Goal: Contribute content

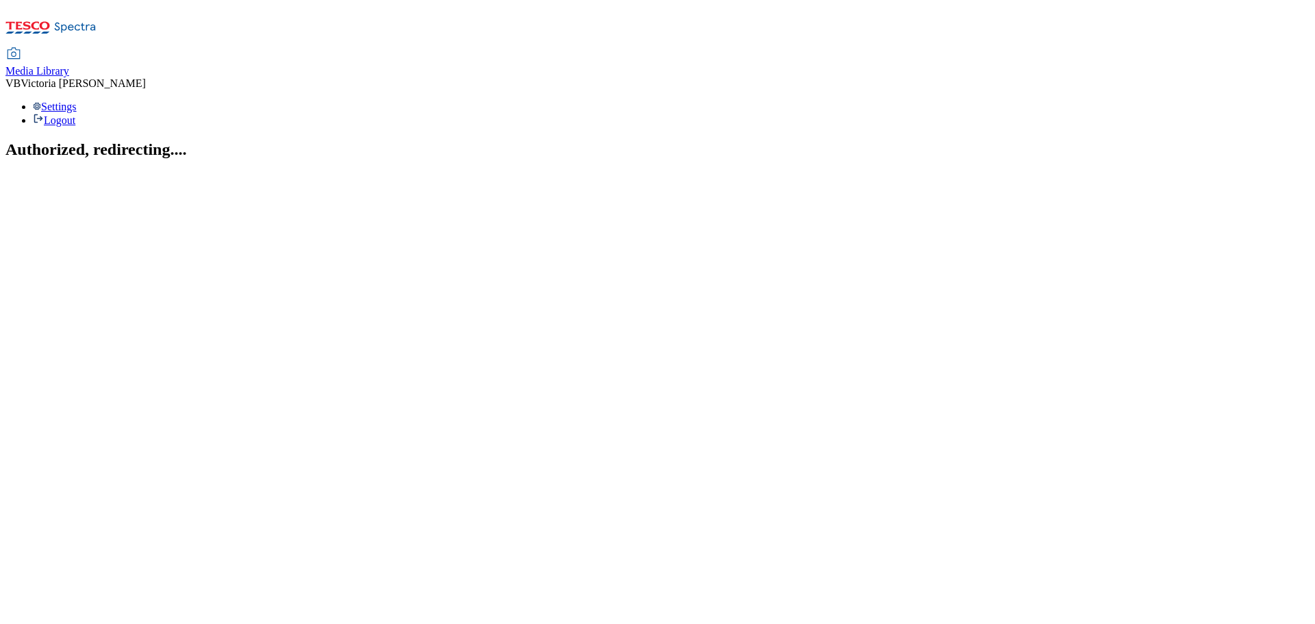
click at [69, 65] on span "Media Library" at bounding box center [37, 71] width 64 height 12
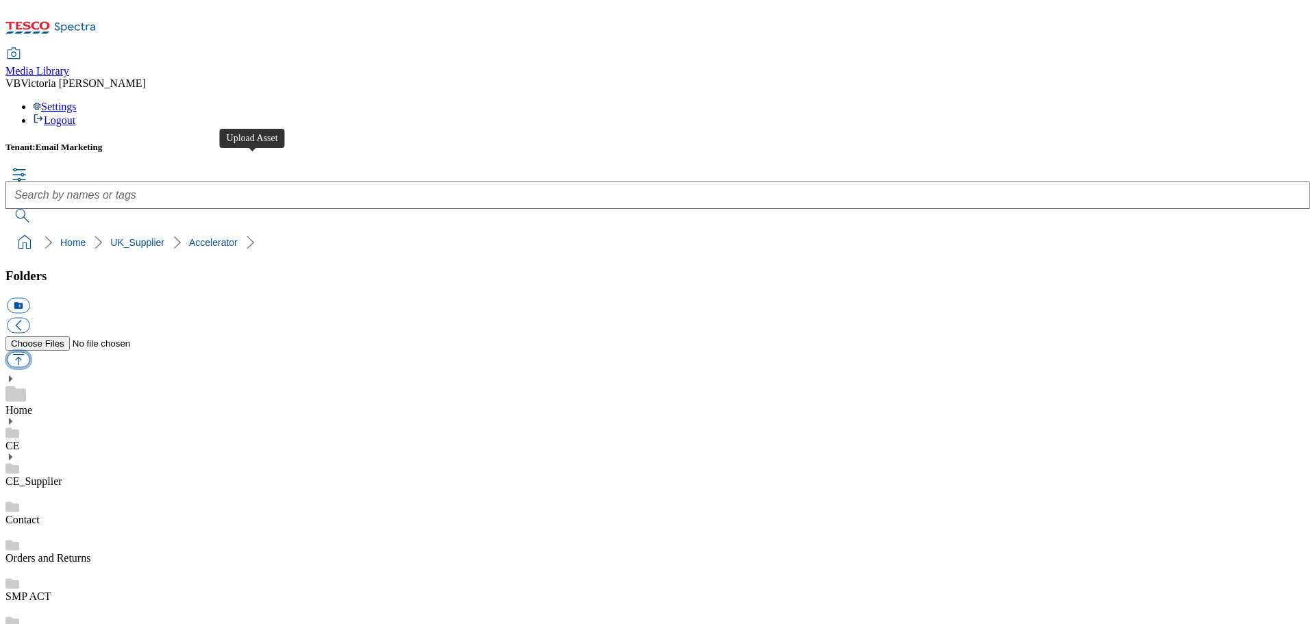
click at [29, 351] on button "button" at bounding box center [18, 359] width 23 height 16
type input "C:\fakepath\Media & Insight Immersion Session - 9-09-25 - Cohort 3 - Shared.pdf"
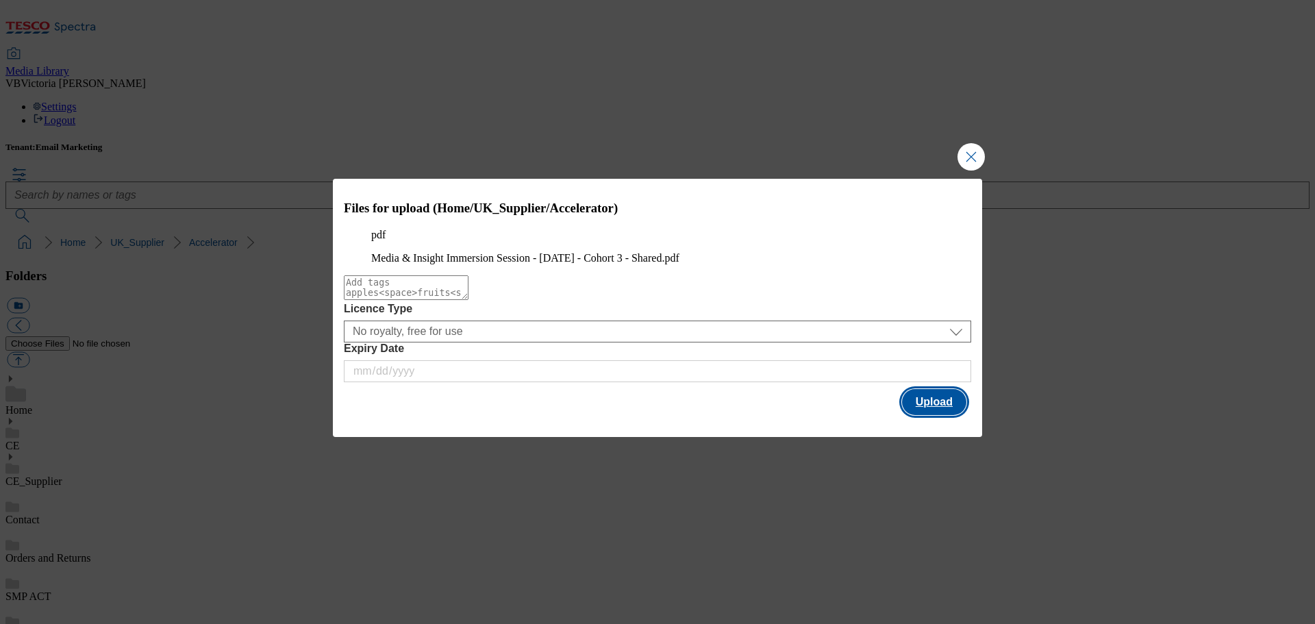
click at [942, 415] on button "Upload" at bounding box center [934, 402] width 64 height 26
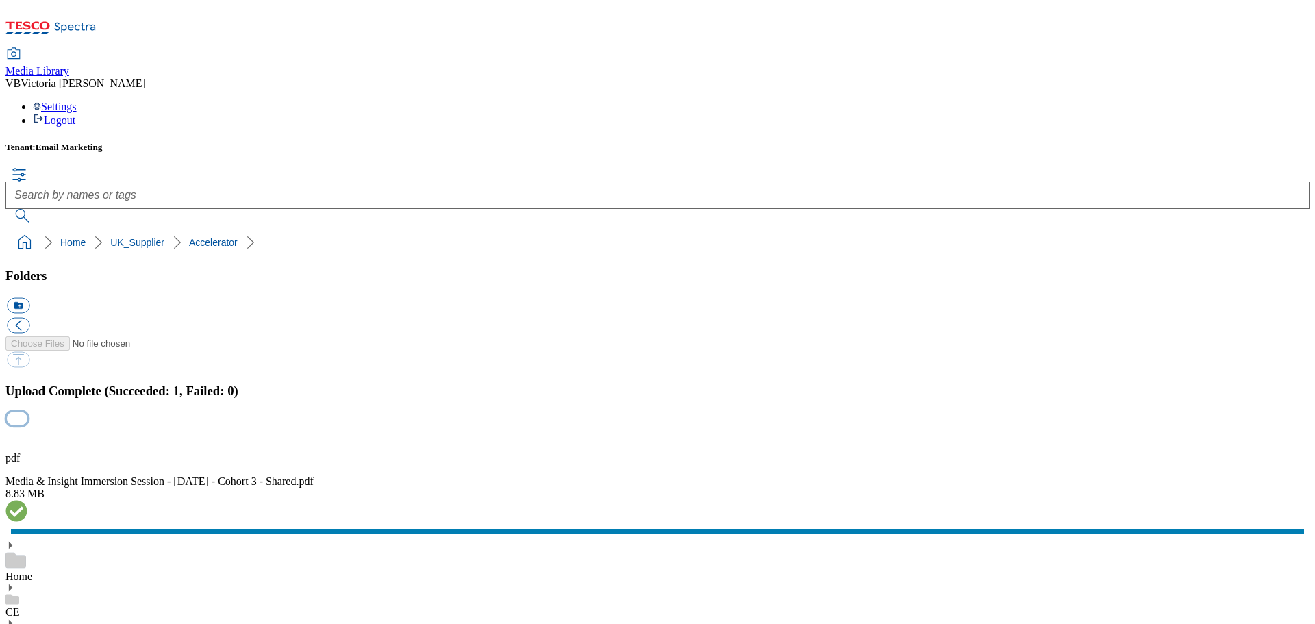
click at [27, 412] on button "button" at bounding box center [17, 418] width 21 height 13
